Goal: Find specific page/section: Find specific page/section

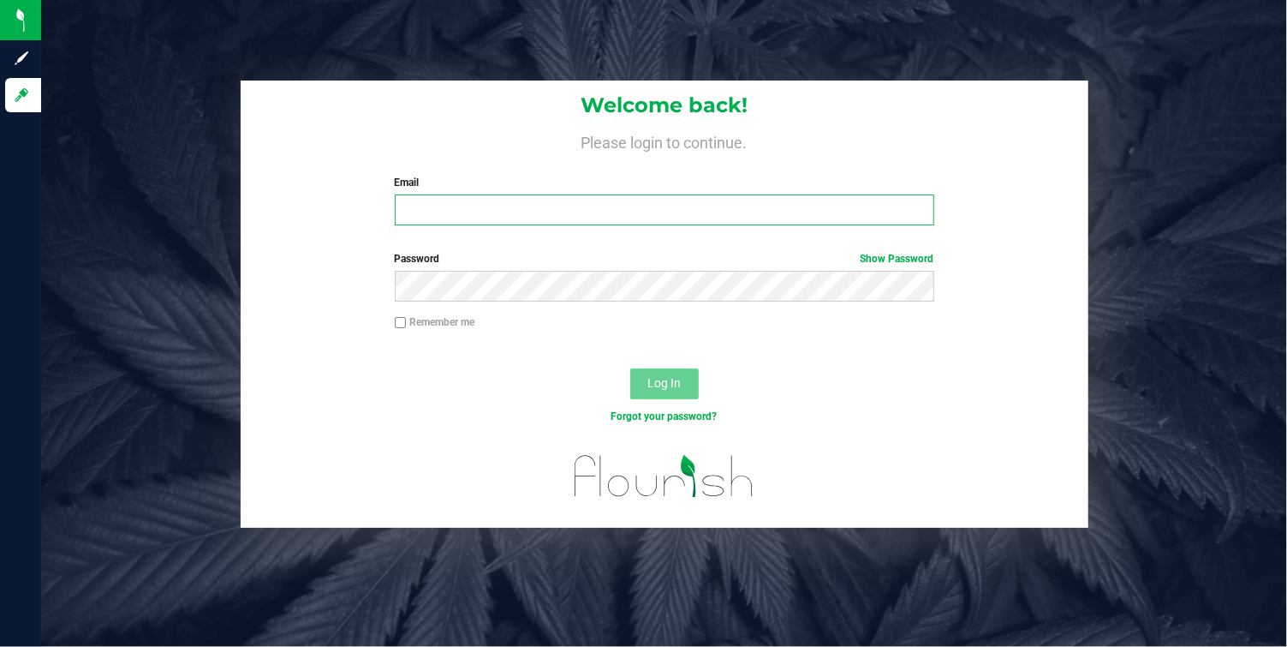
type input "townshipvalley@gmail.com"
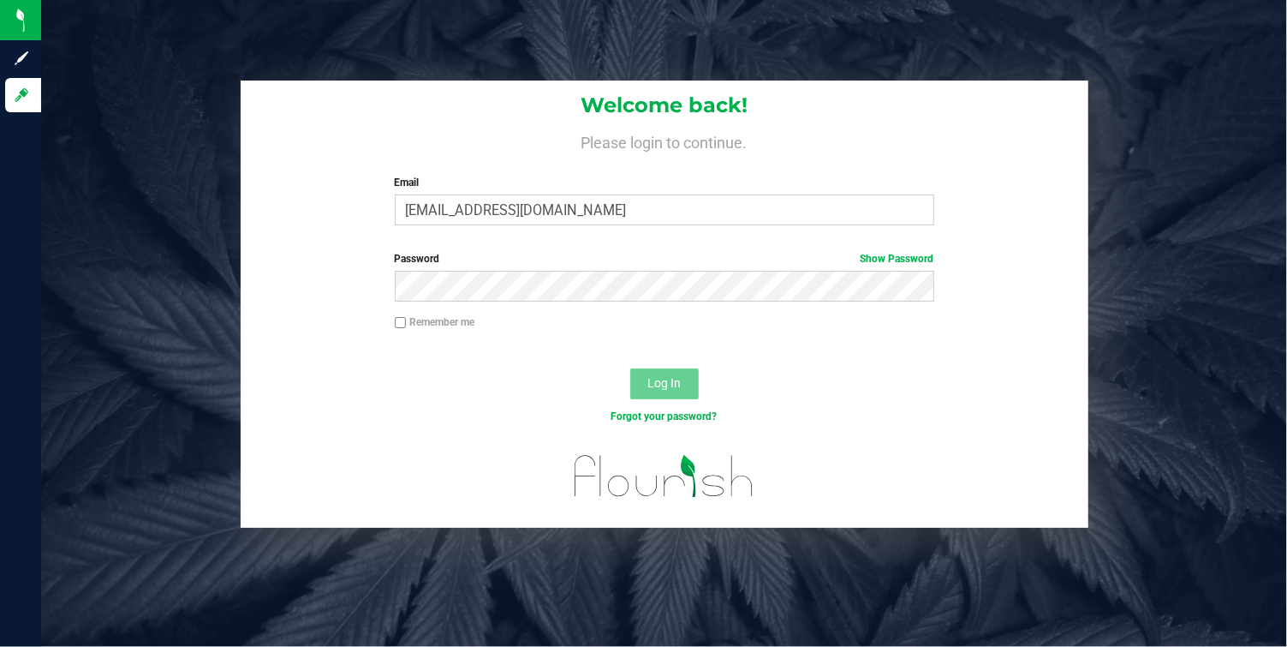
click at [659, 384] on span "Log In" at bounding box center [663, 383] width 33 height 14
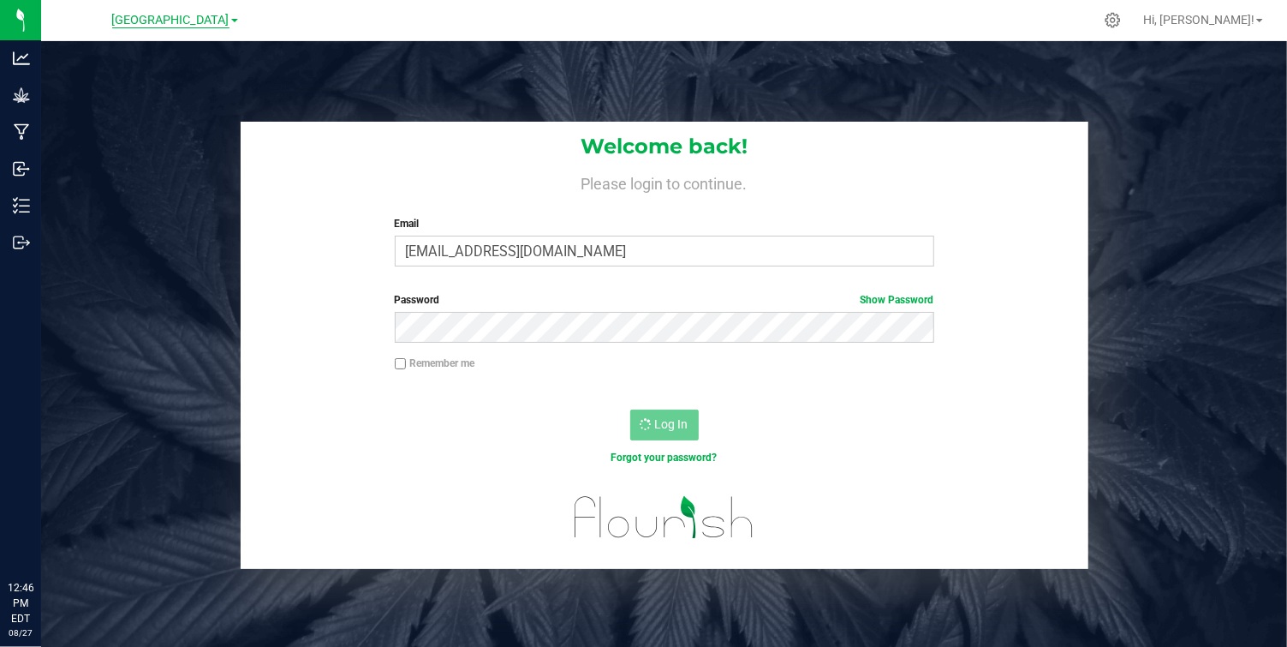
click at [159, 19] on span "Township Valley Farm" at bounding box center [170, 20] width 117 height 15
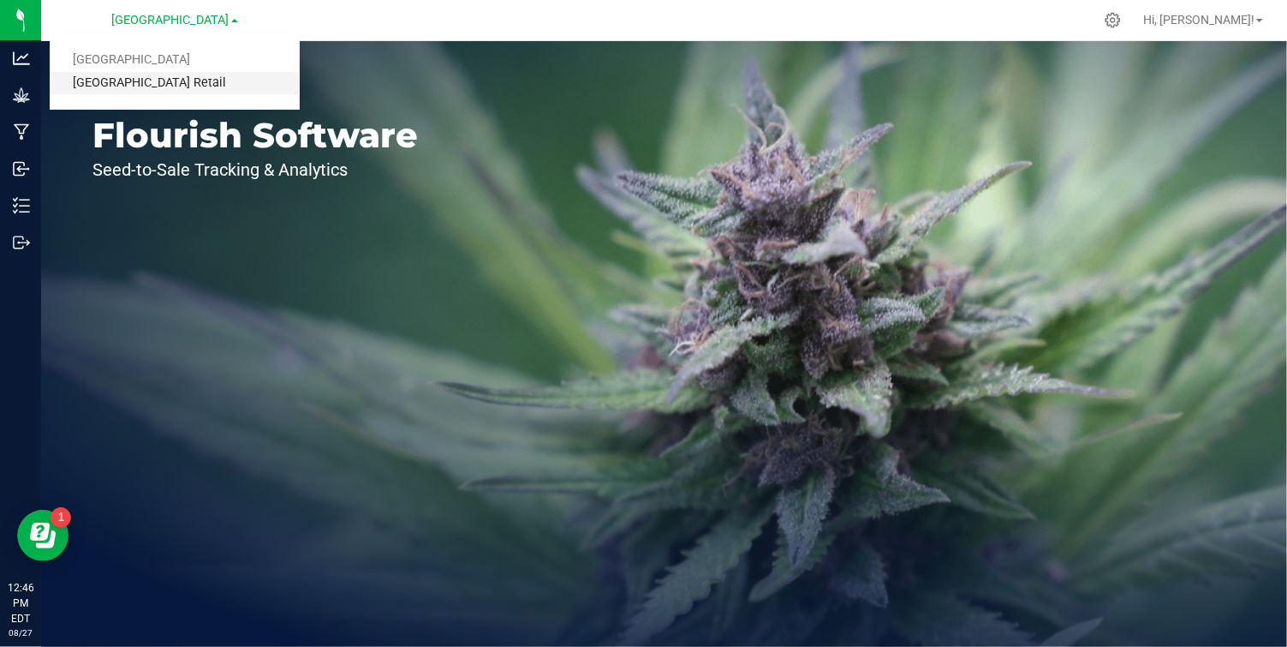
click at [180, 81] on link "[GEOGRAPHIC_DATA] Retail" at bounding box center [175, 83] width 250 height 23
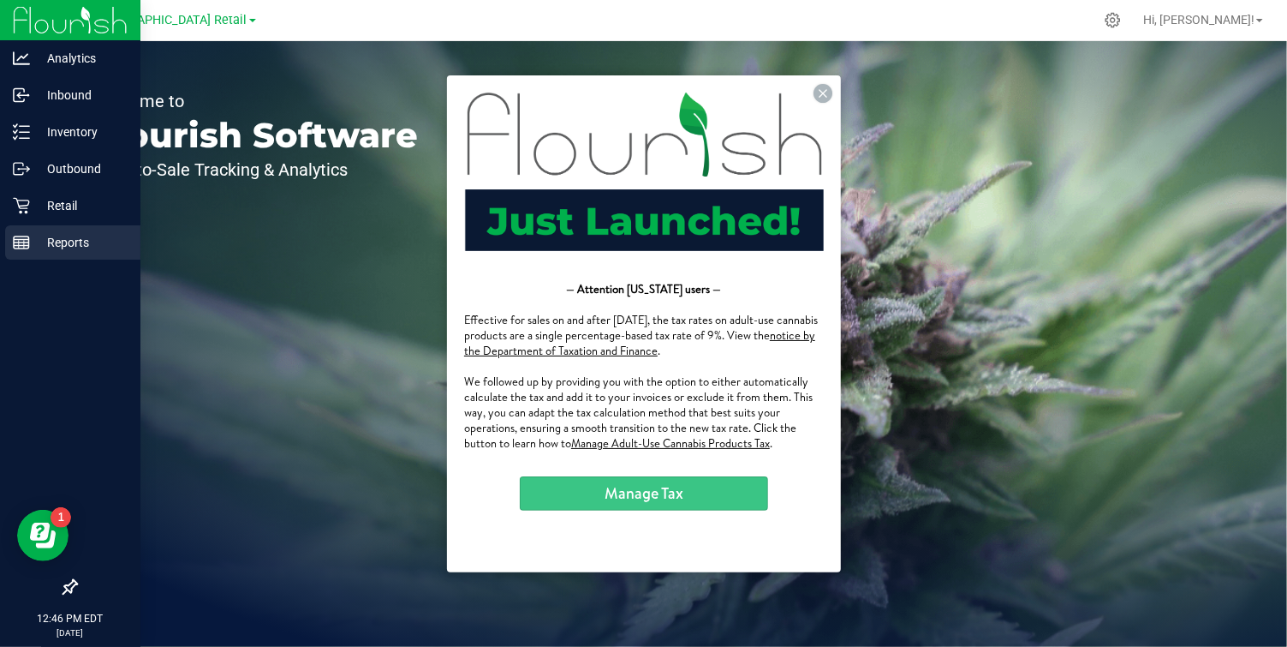
click at [24, 236] on rect at bounding box center [21, 242] width 15 height 12
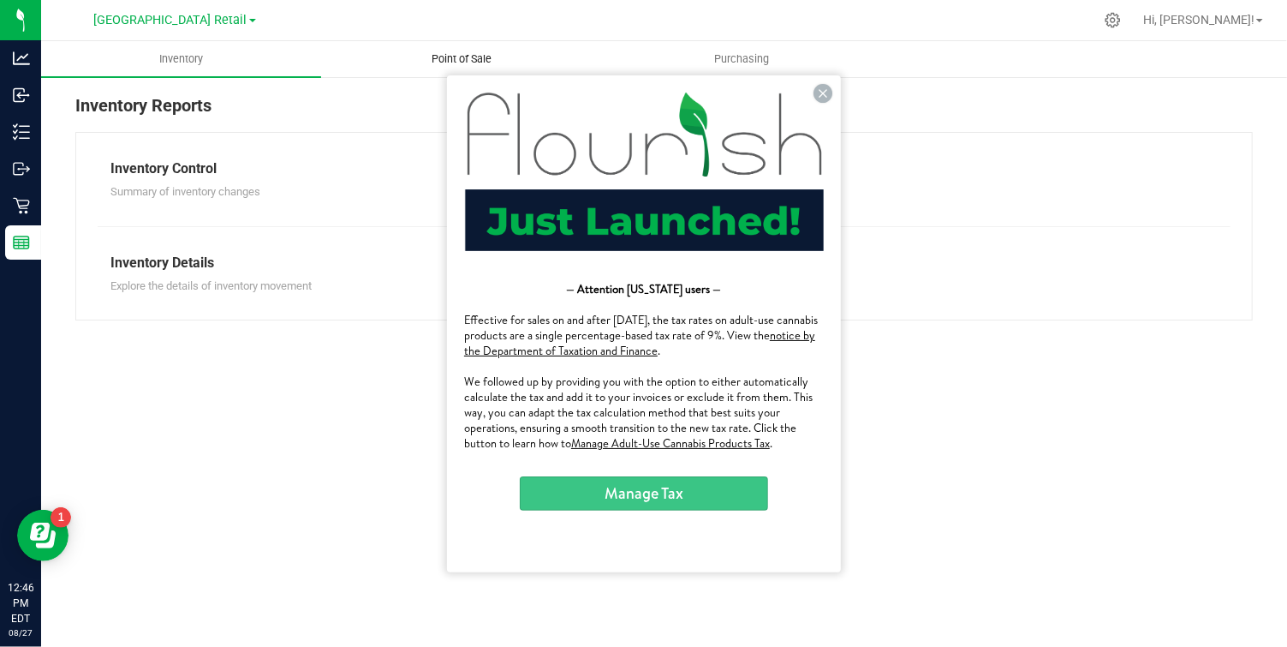
click at [438, 58] on span "Point of Sale" at bounding box center [461, 58] width 106 height 15
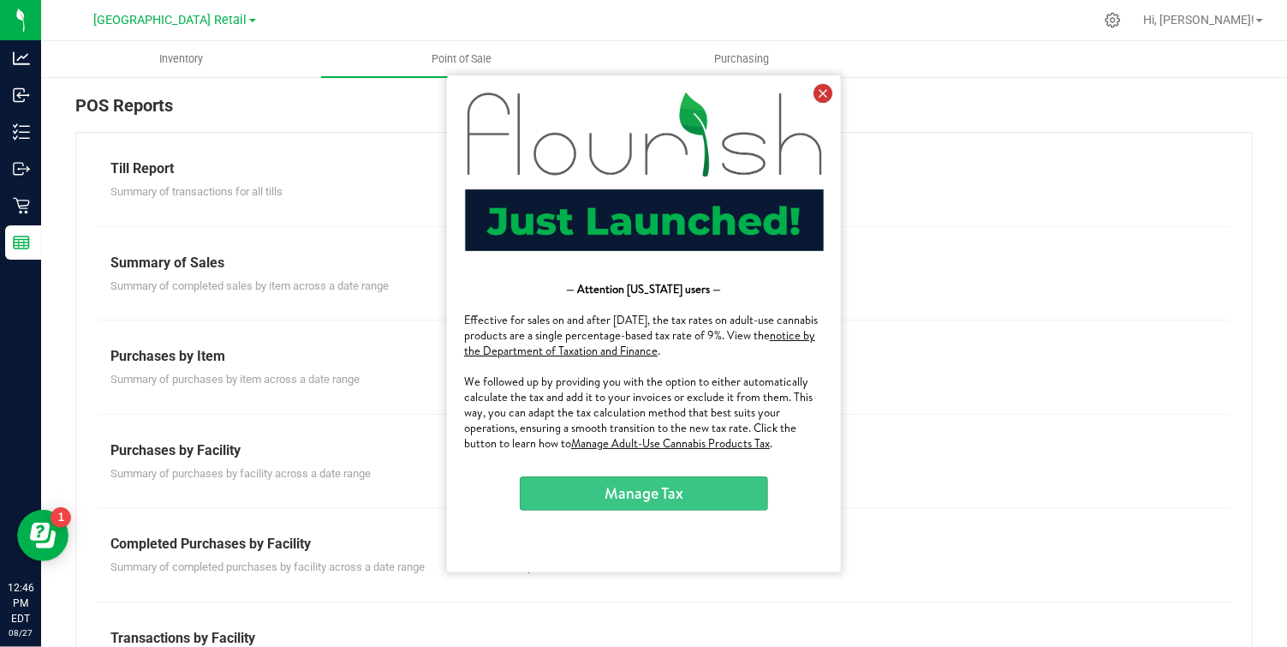
click at [824, 86] on icon at bounding box center [822, 92] width 19 height 19
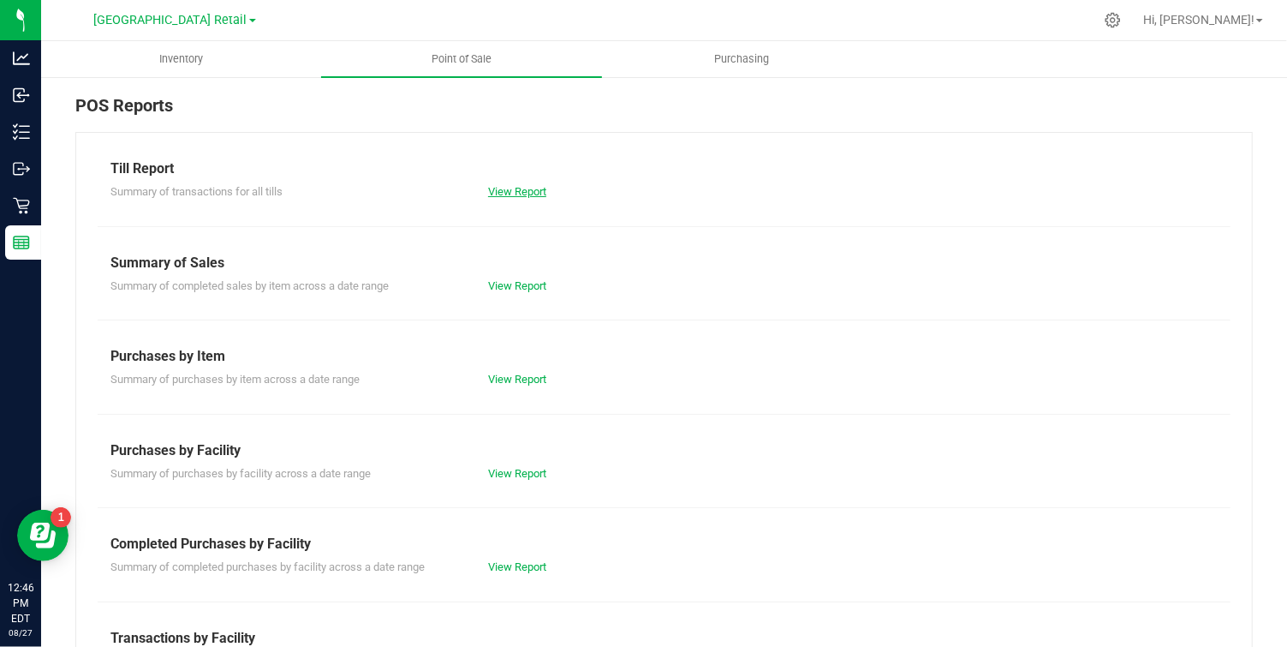
click at [520, 190] on link "View Report" at bounding box center [517, 191] width 58 height 13
